Goal: Use online tool/utility

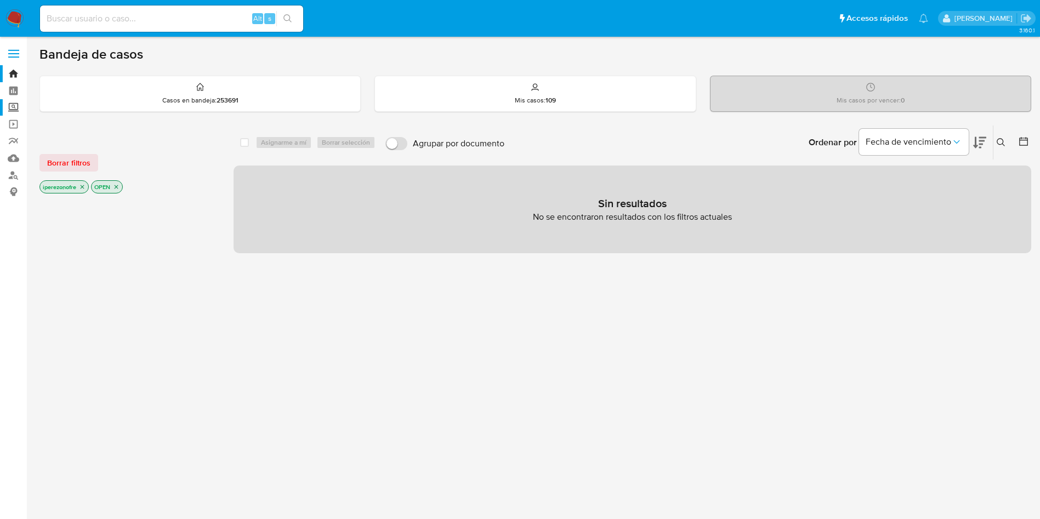
click at [13, 109] on label "Screening" at bounding box center [65, 107] width 130 height 17
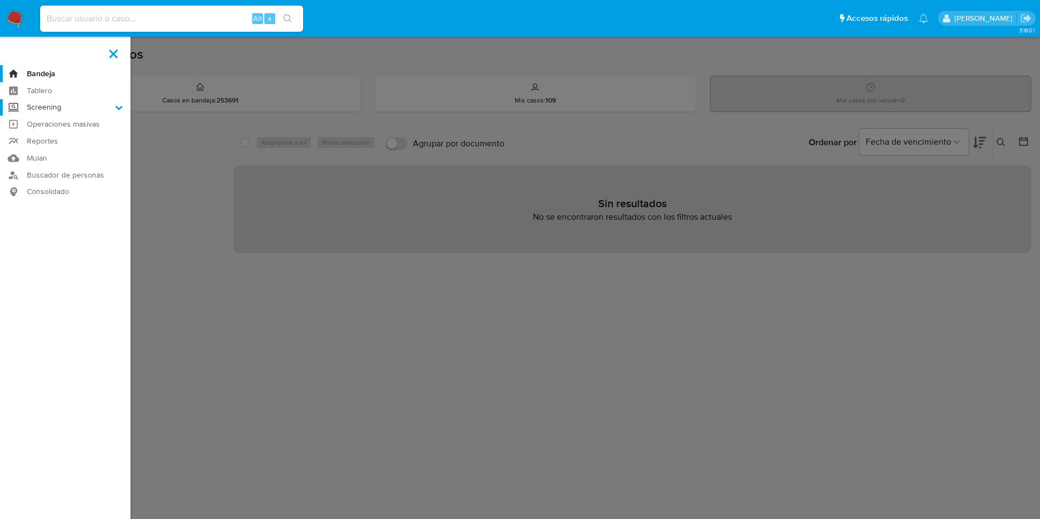
click at [0, 0] on input "Screening" at bounding box center [0, 0] width 0 height 0
click at [54, 152] on link "Herramientas" at bounding box center [65, 151] width 130 height 14
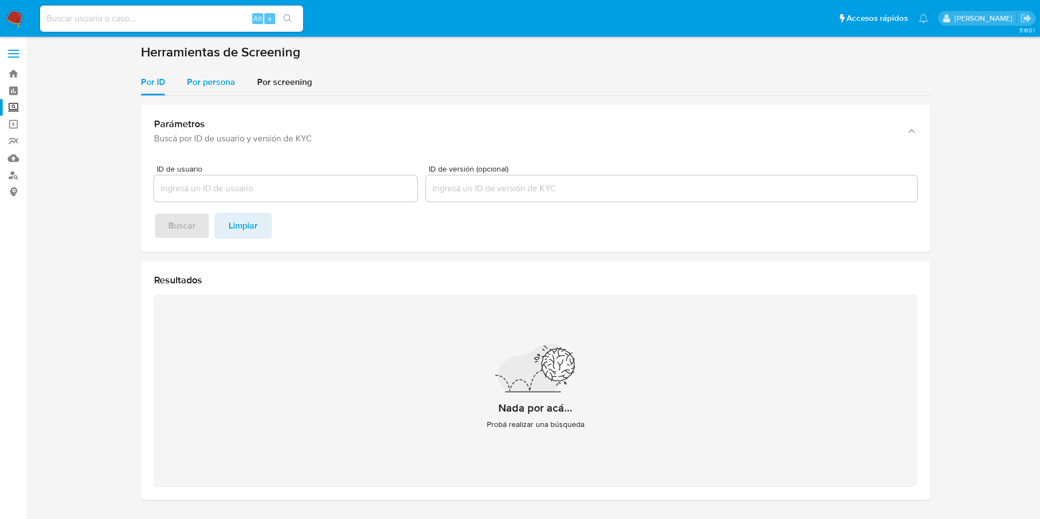
click at [202, 83] on span "Por persona" at bounding box center [211, 82] width 48 height 13
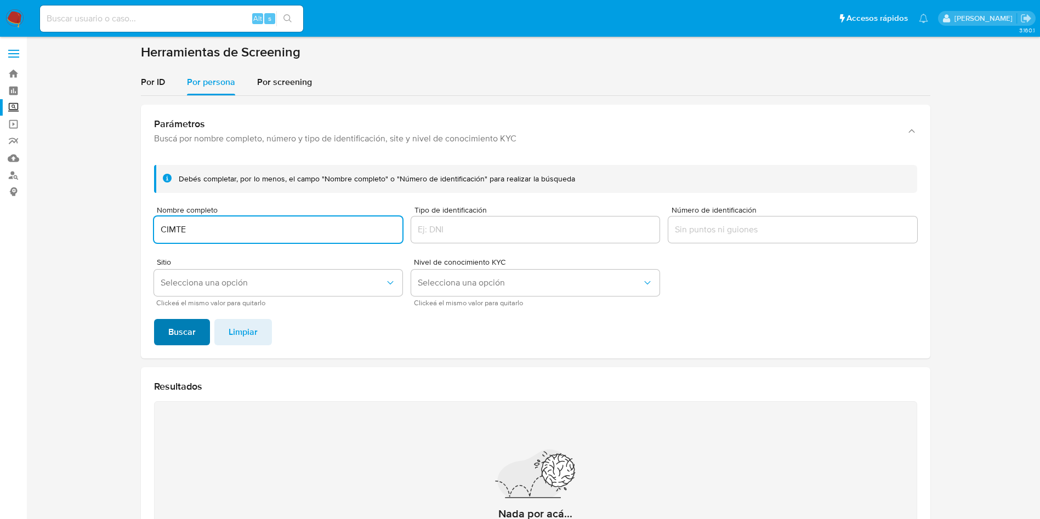
type input "CIMTE"
click at [186, 341] on span "Buscar" at bounding box center [181, 332] width 27 height 24
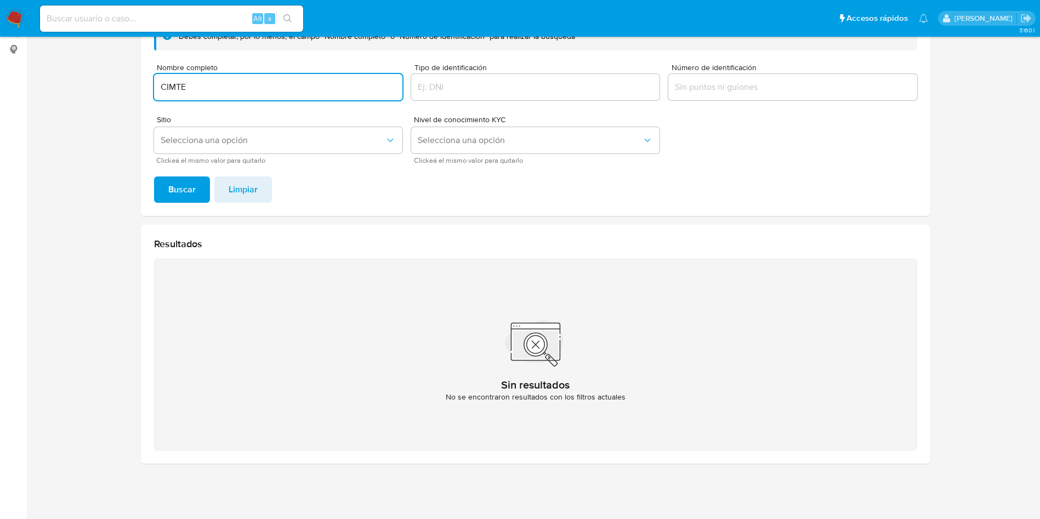
click at [201, 82] on input "CIMTE" at bounding box center [278, 87] width 248 height 14
type input "C"
click at [154, 177] on button "Buscar" at bounding box center [182, 190] width 56 height 26
click at [291, 86] on input "CONSTRUCTORA TORRENS" at bounding box center [278, 87] width 248 height 14
type input "C"
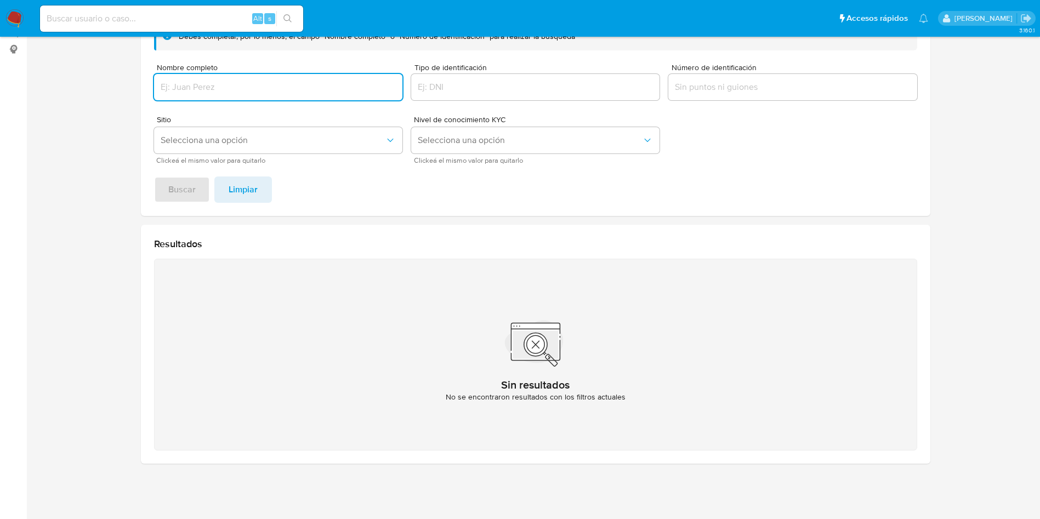
paste input "OBRAMAX CONSTRUCCIONES"
click at [154, 177] on button "Buscar" at bounding box center [182, 190] width 56 height 26
drag, startPoint x: 302, startPoint y: 84, endPoint x: 26, endPoint y: 101, distance: 276.3
click at [26, 101] on section "Bandeja Tablero Screening Búsqueda en Listas Watchlist Herramientas Operaciones…" at bounding box center [520, 188] width 1040 height 662
paste input "PROOVMMIT"
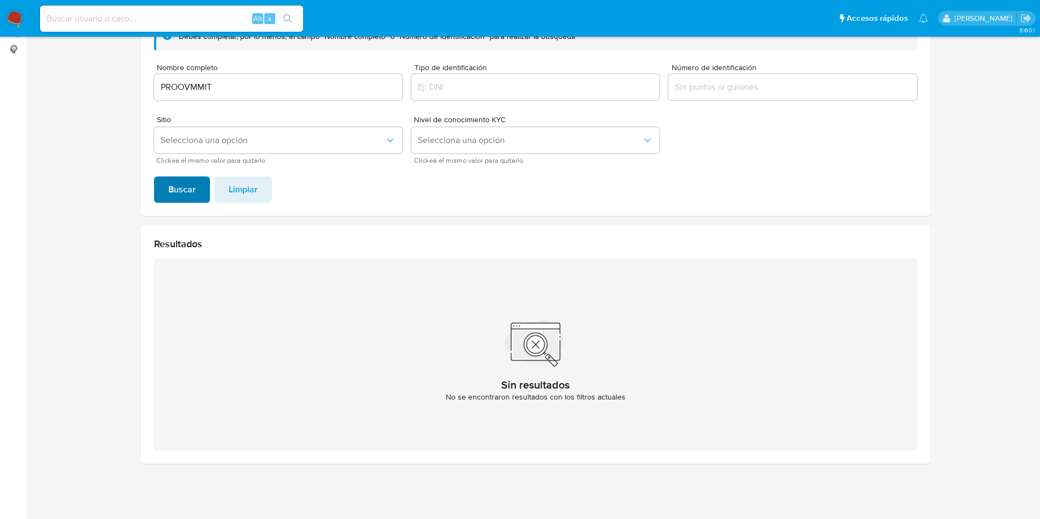
click at [181, 178] on span "Buscar" at bounding box center [181, 190] width 27 height 24
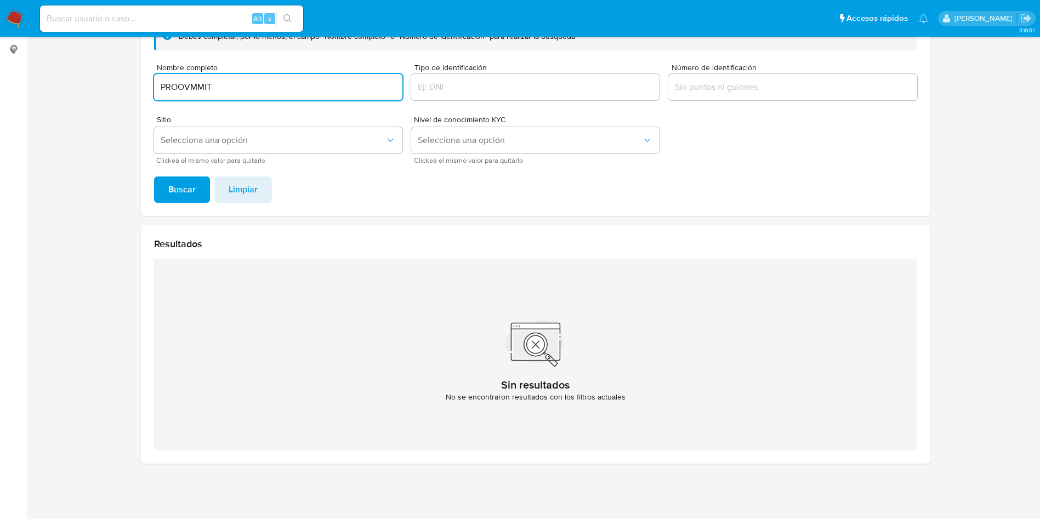
click at [237, 81] on input "PROOVMMIT" at bounding box center [278, 87] width 248 height 14
type input "P"
type input "MOVTIER"
click at [154, 177] on button "Buscar" at bounding box center [182, 190] width 56 height 26
